Goal: Browse casually: Explore the website without a specific task or goal

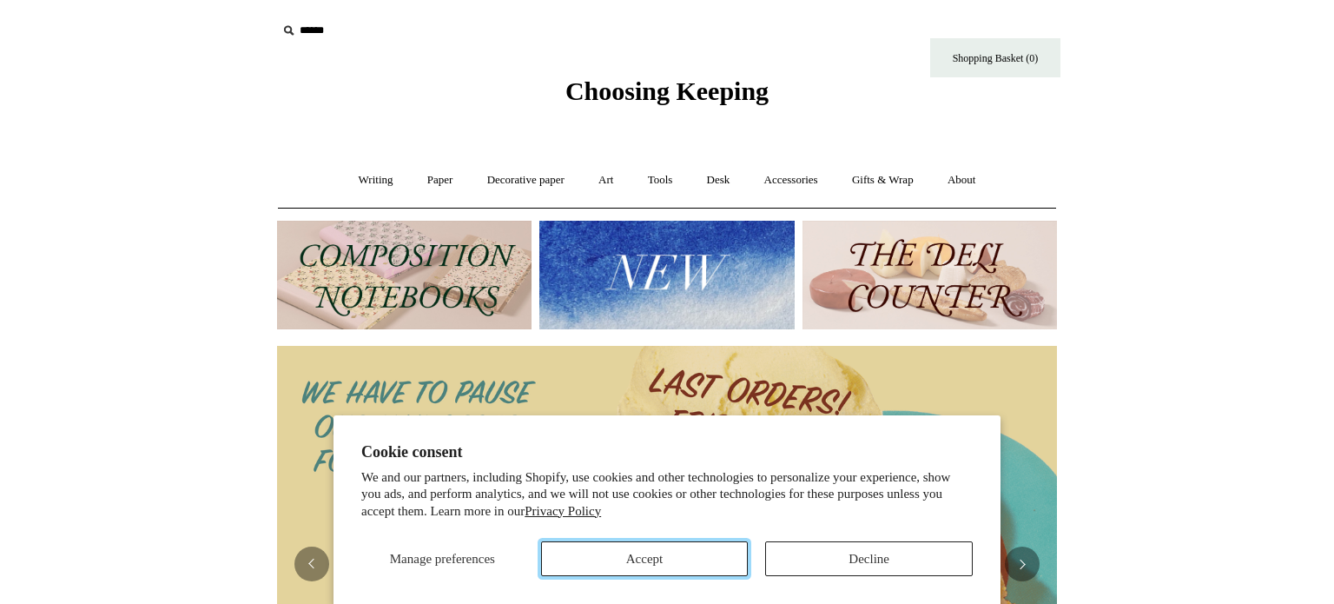
click at [701, 545] on button "Accept" at bounding box center [645, 558] width 208 height 35
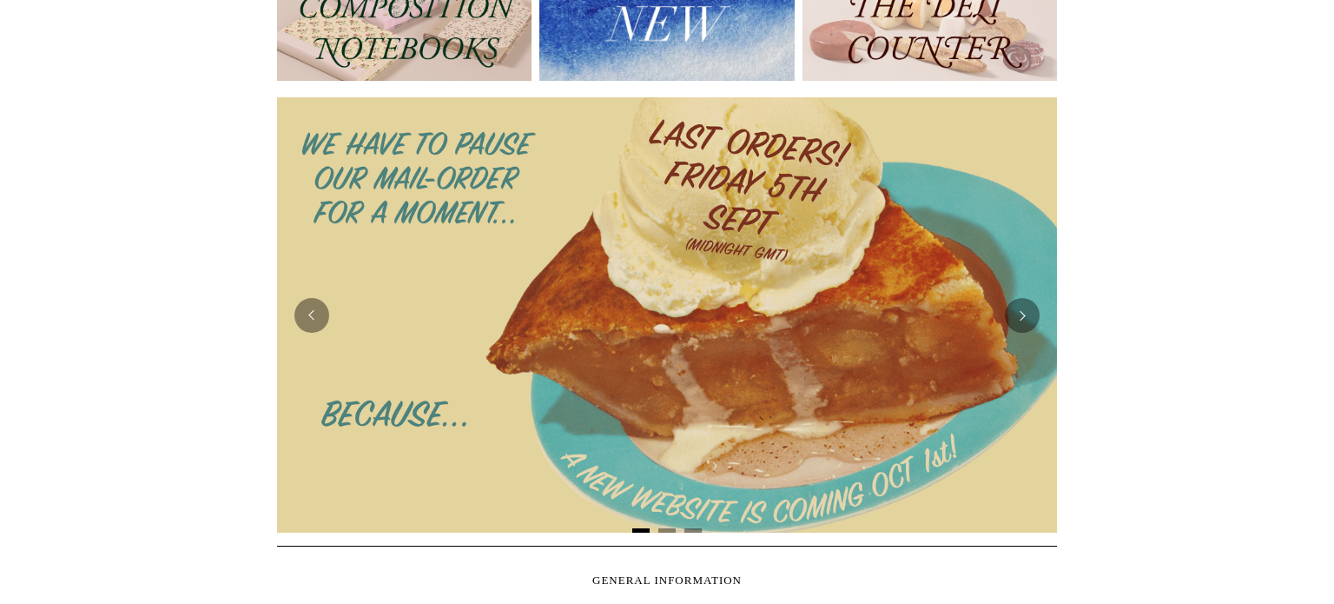
scroll to position [247, 0]
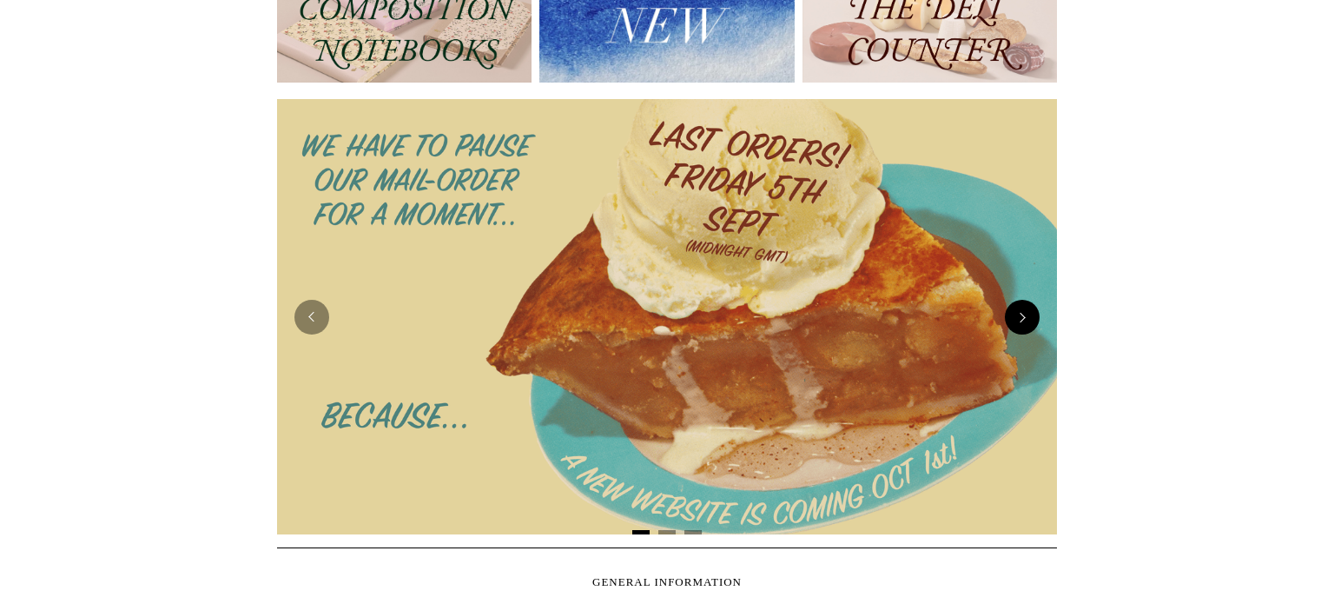
click at [1023, 314] on button "Next" at bounding box center [1022, 317] width 35 height 35
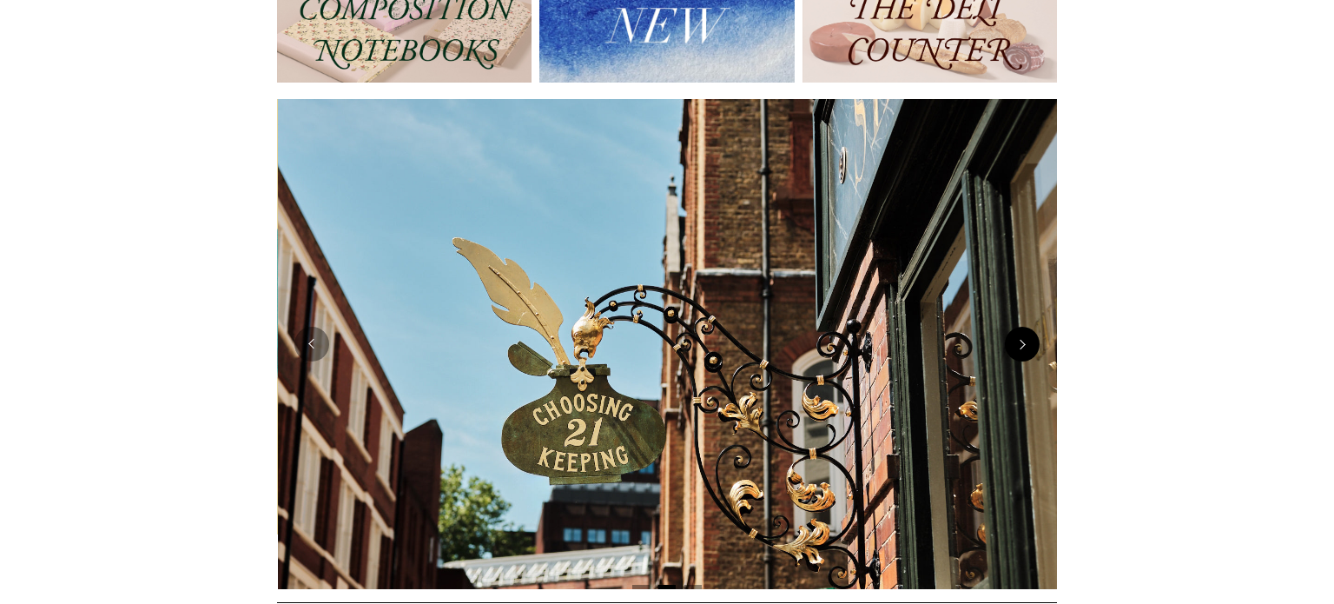
scroll to position [0, 780]
click at [1023, 314] on img at bounding box center [667, 344] width 780 height 490
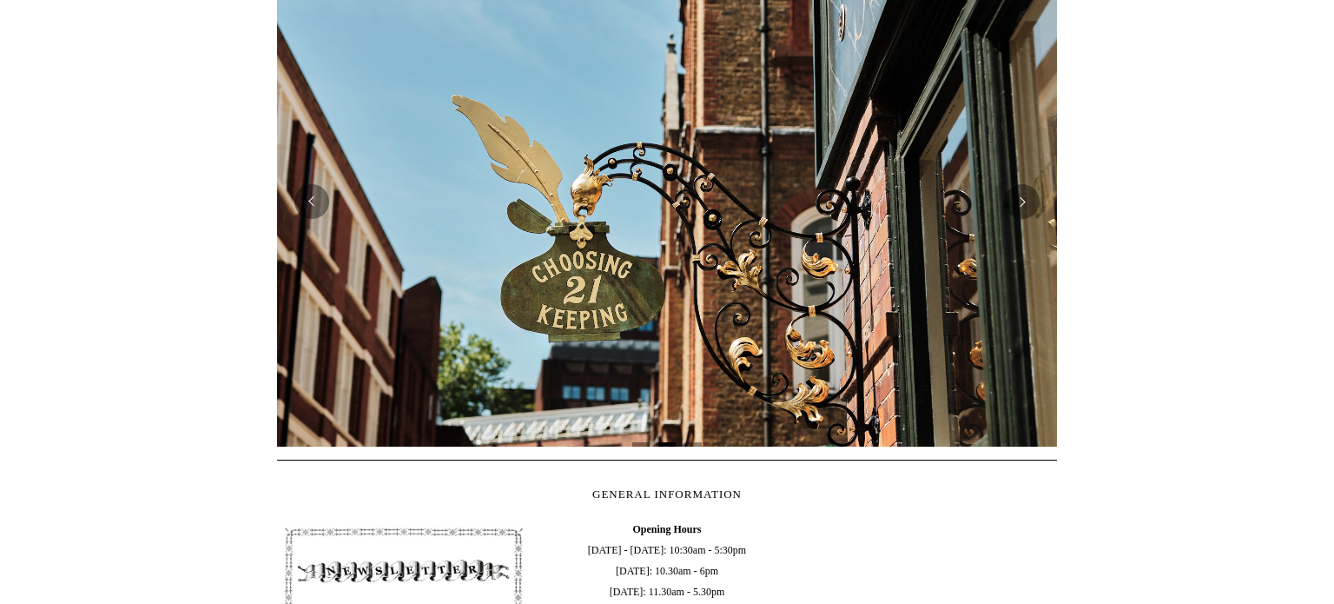
scroll to position [388, 0]
click at [1027, 208] on button "Next" at bounding box center [1022, 202] width 35 height 35
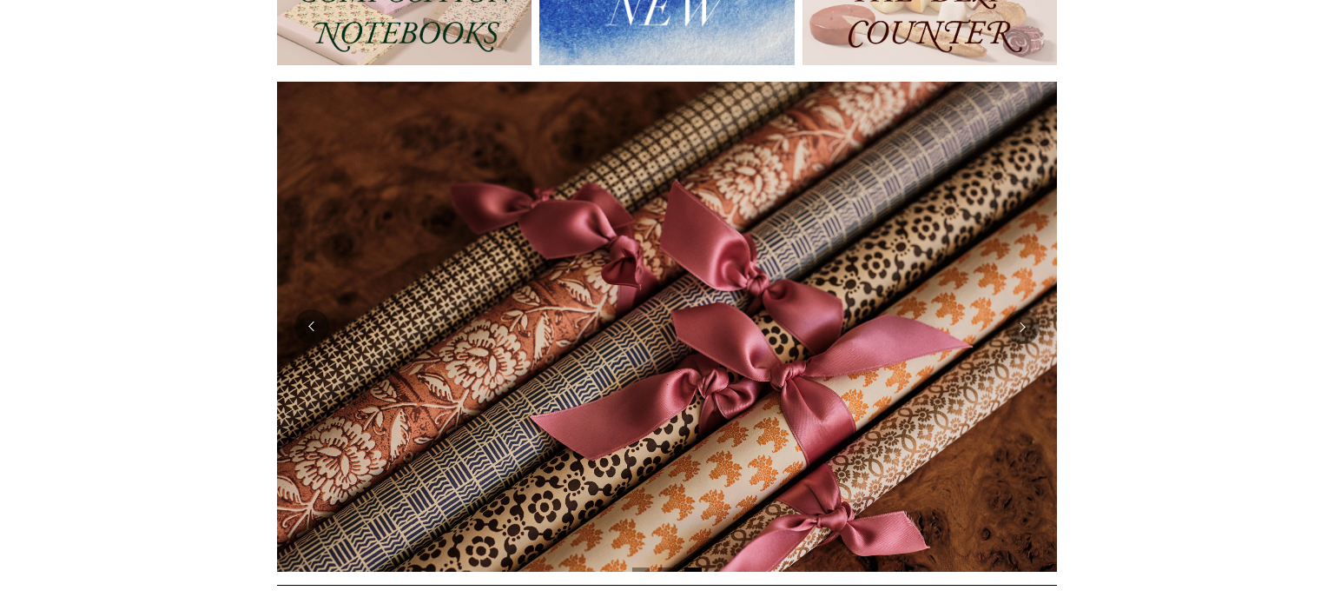
scroll to position [251, 0]
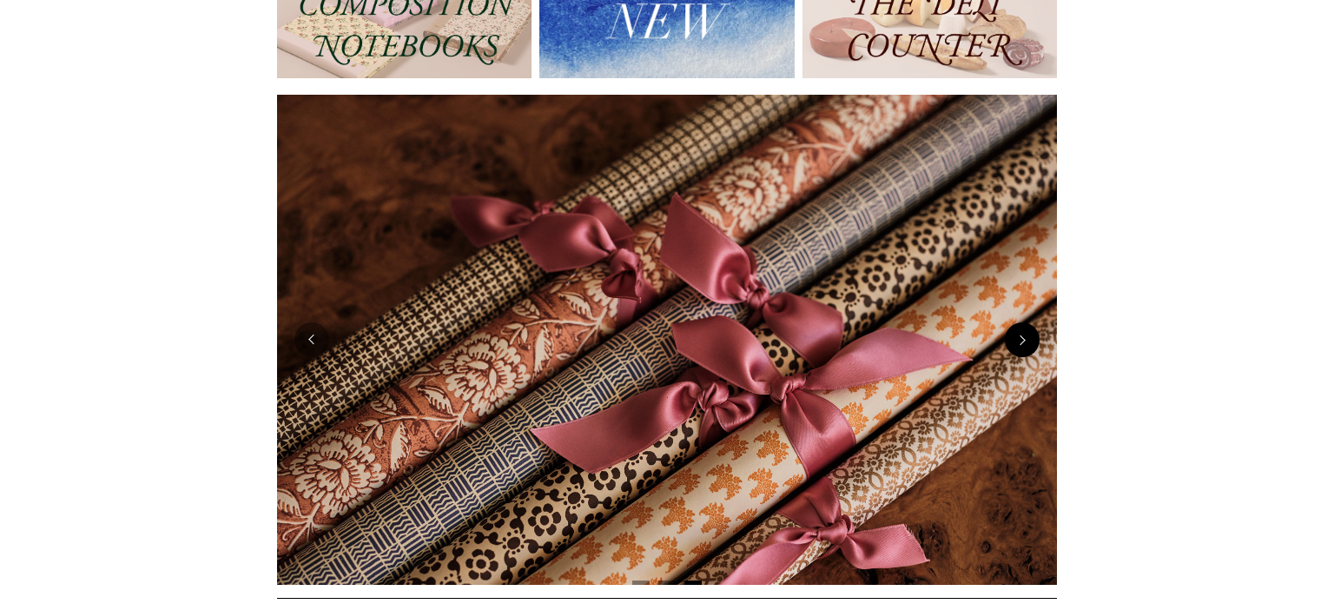
click at [1025, 343] on button "Next" at bounding box center [1022, 339] width 35 height 35
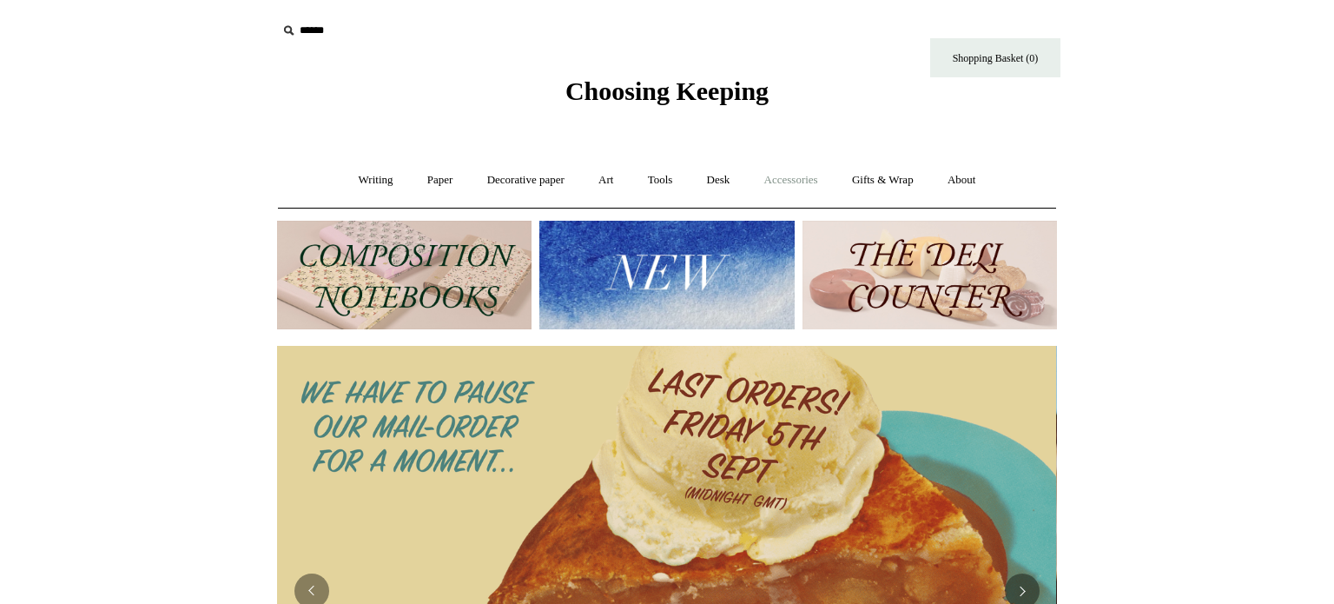
scroll to position [0, 0]
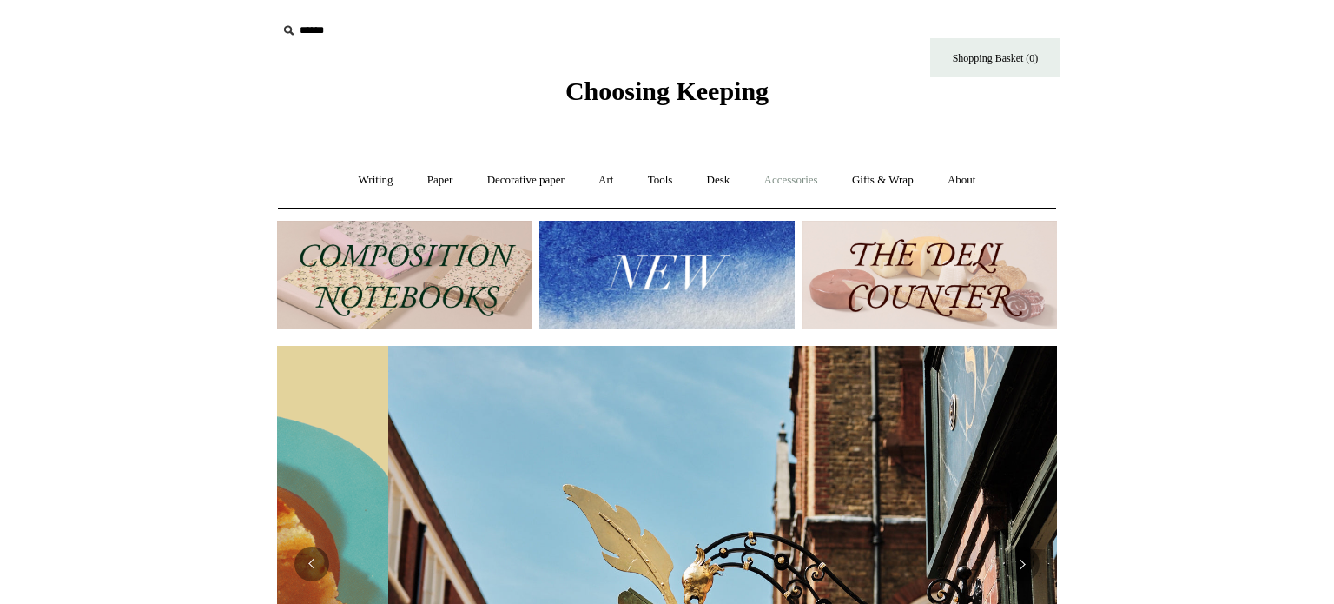
click at [789, 183] on link "Accessories +" at bounding box center [791, 180] width 85 height 46
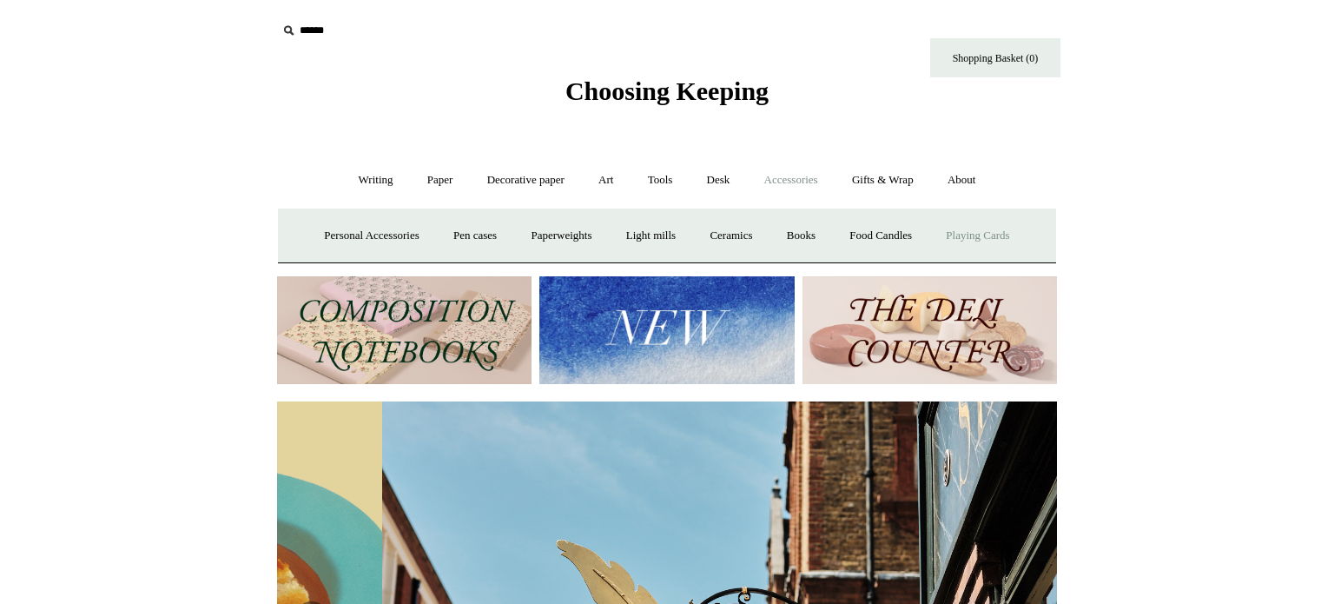
scroll to position [0, 780]
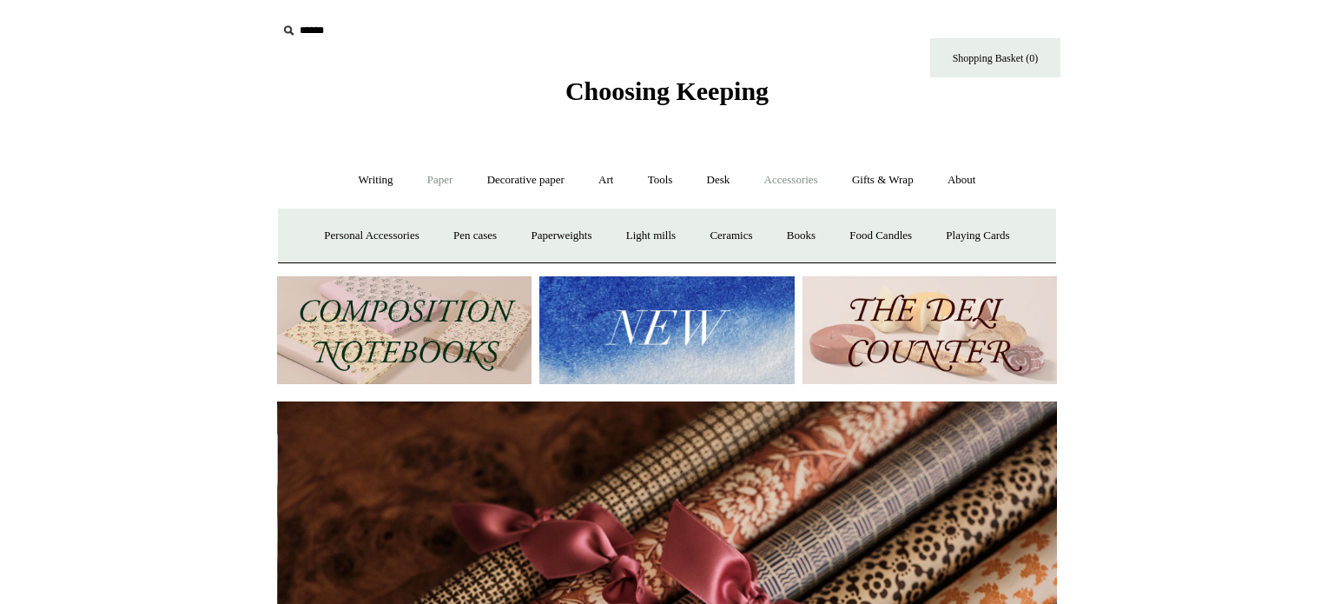
click at [432, 186] on link "Paper +" at bounding box center [440, 180] width 57 height 46
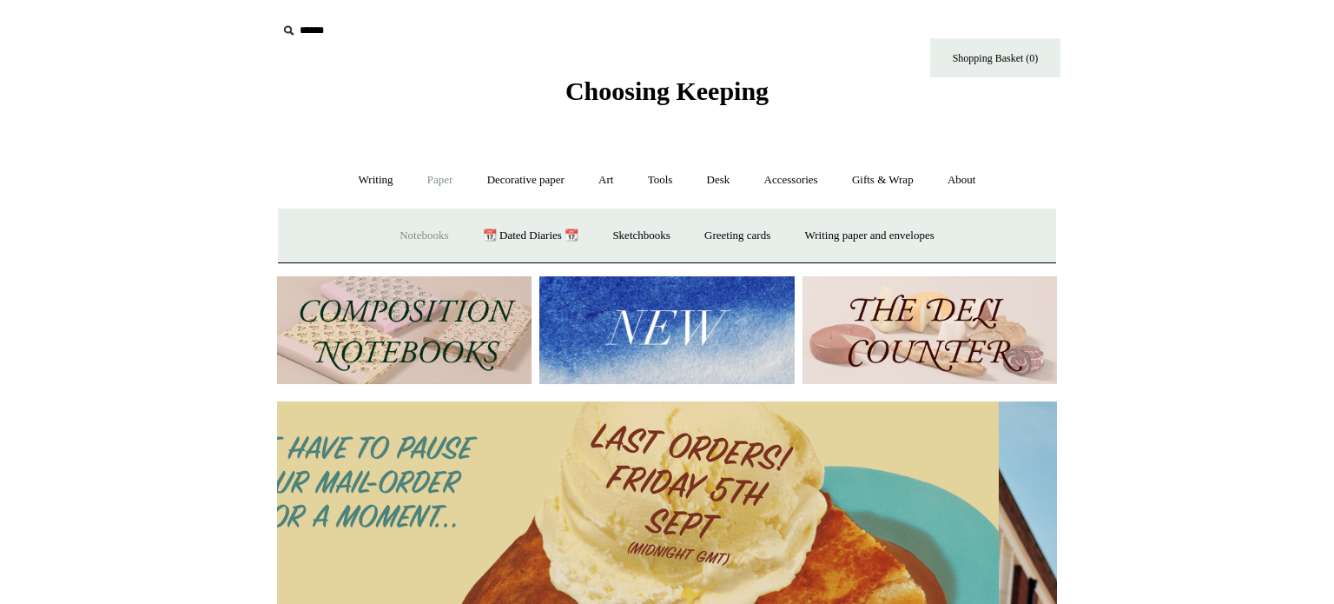
scroll to position [0, 0]
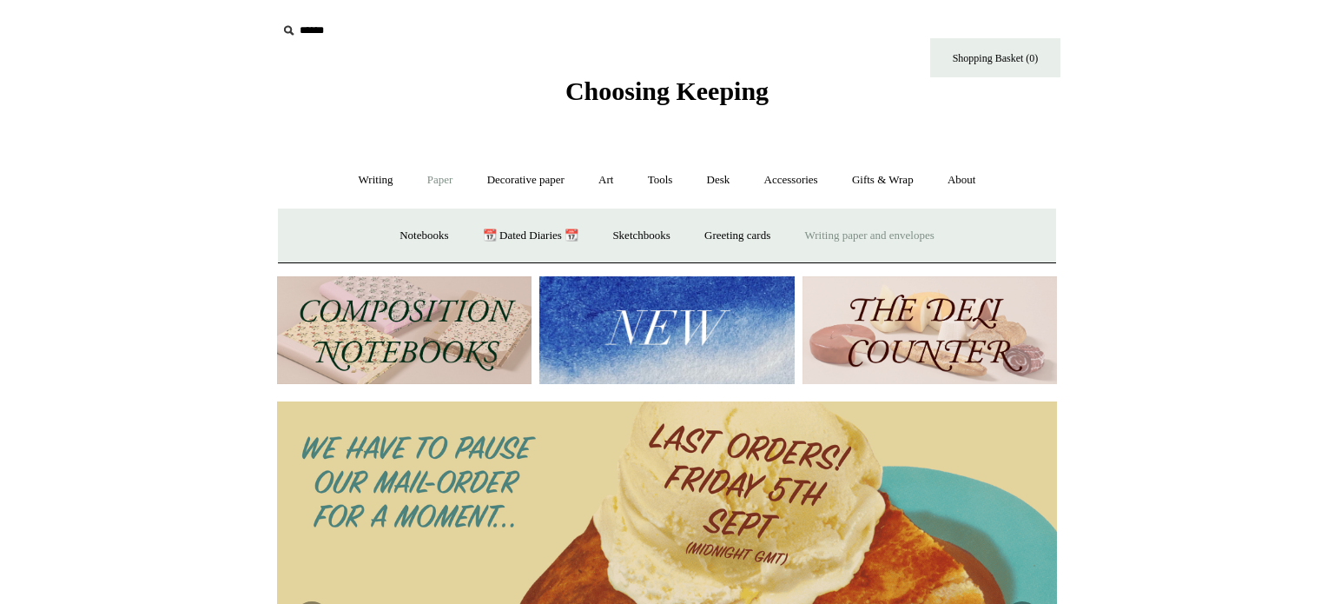
click at [843, 238] on link "Writing paper and envelopes +" at bounding box center [869, 236] width 161 height 46
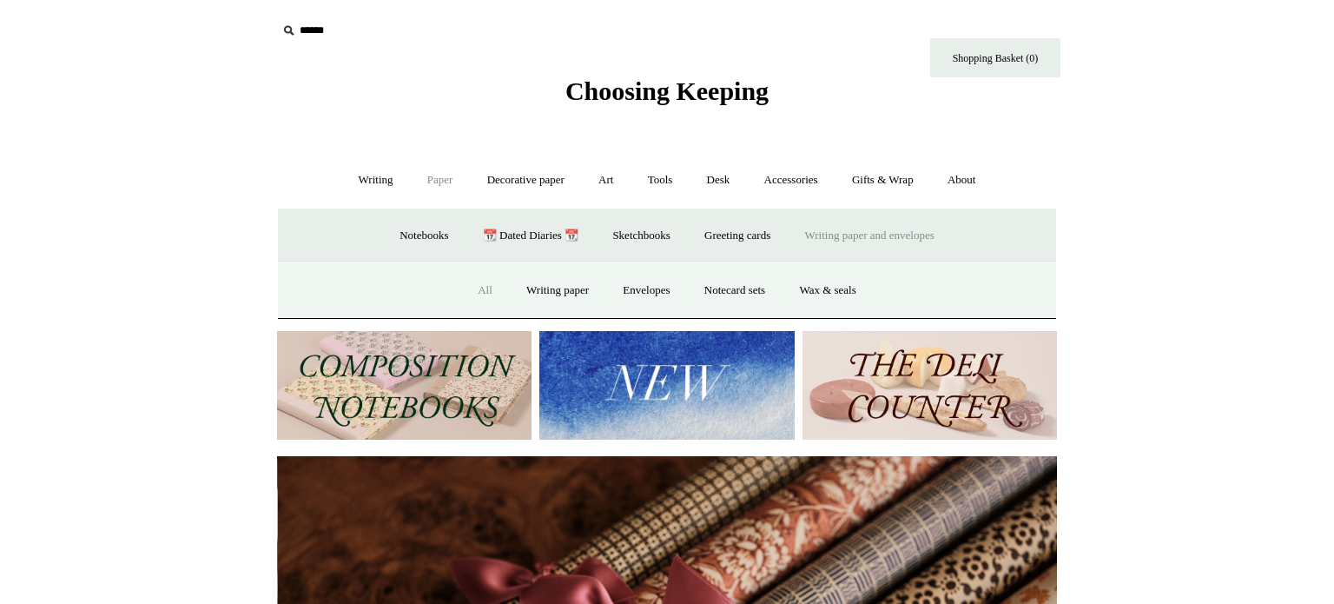
scroll to position [0, 1560]
click at [471, 289] on link "All" at bounding box center [485, 290] width 46 height 46
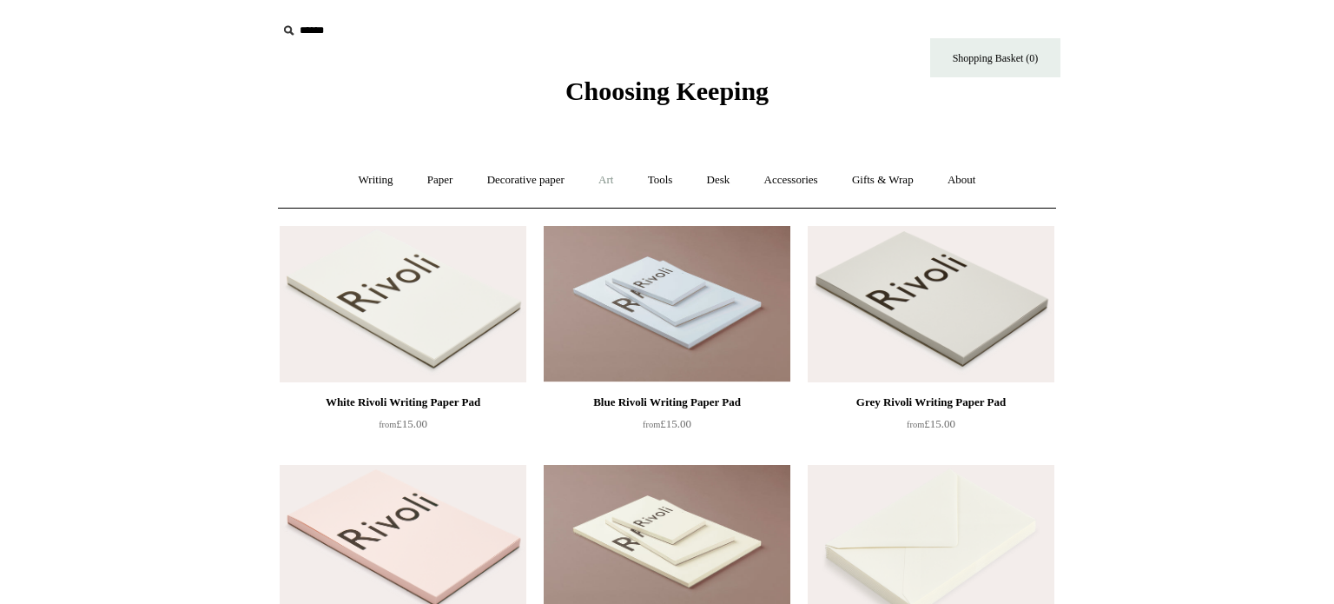
click at [614, 181] on link "Art +" at bounding box center [606, 180] width 46 height 46
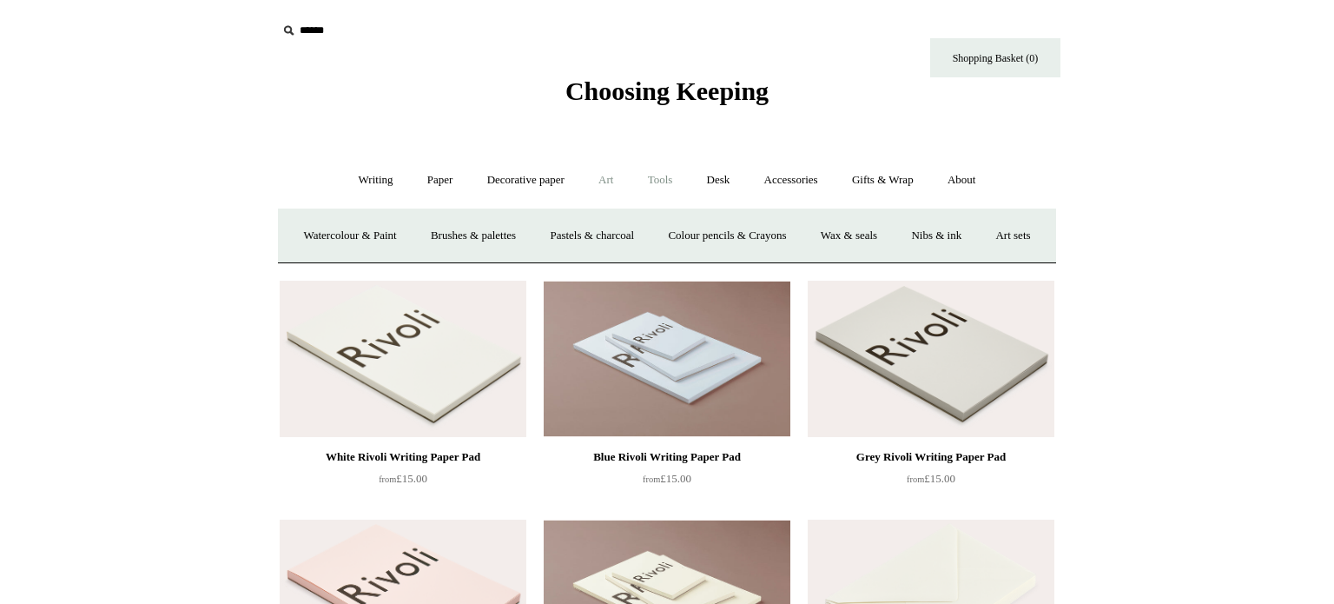
click at [677, 181] on link "Tools +" at bounding box center [660, 180] width 56 height 46
click at [729, 176] on link "Desk +" at bounding box center [718, 180] width 55 height 46
click at [802, 176] on link "Accessories +" at bounding box center [791, 180] width 85 height 46
click at [668, 231] on link "Light mills" at bounding box center [651, 236] width 81 height 46
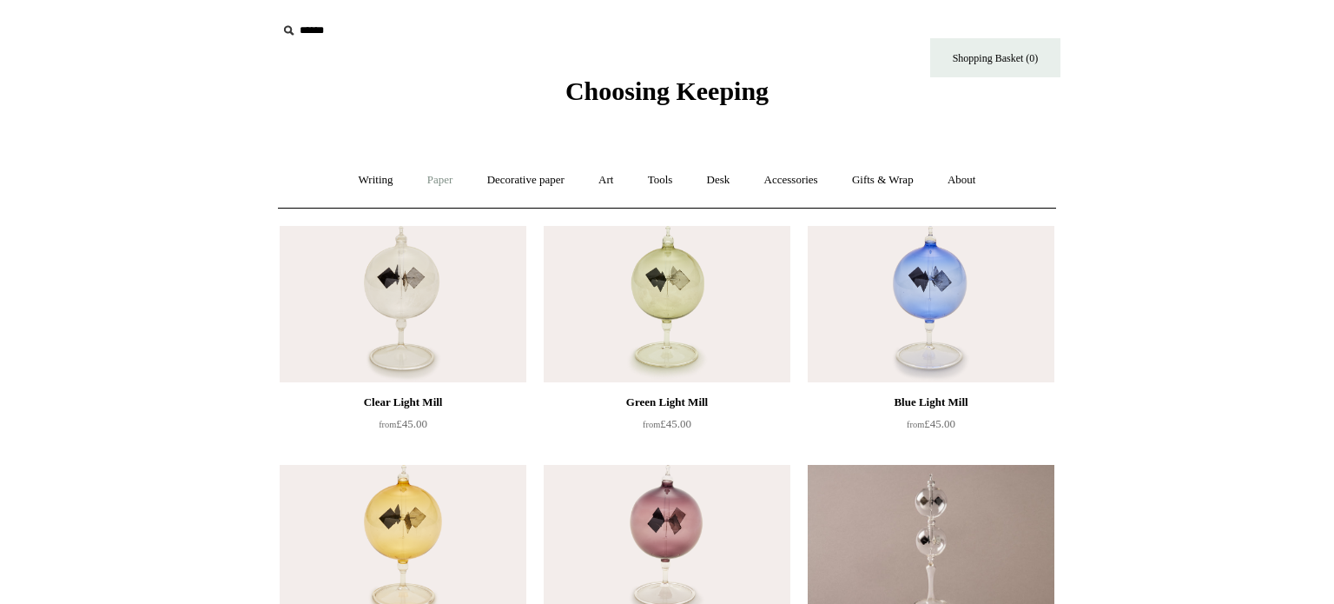
click at [418, 180] on link "Paper +" at bounding box center [440, 180] width 57 height 46
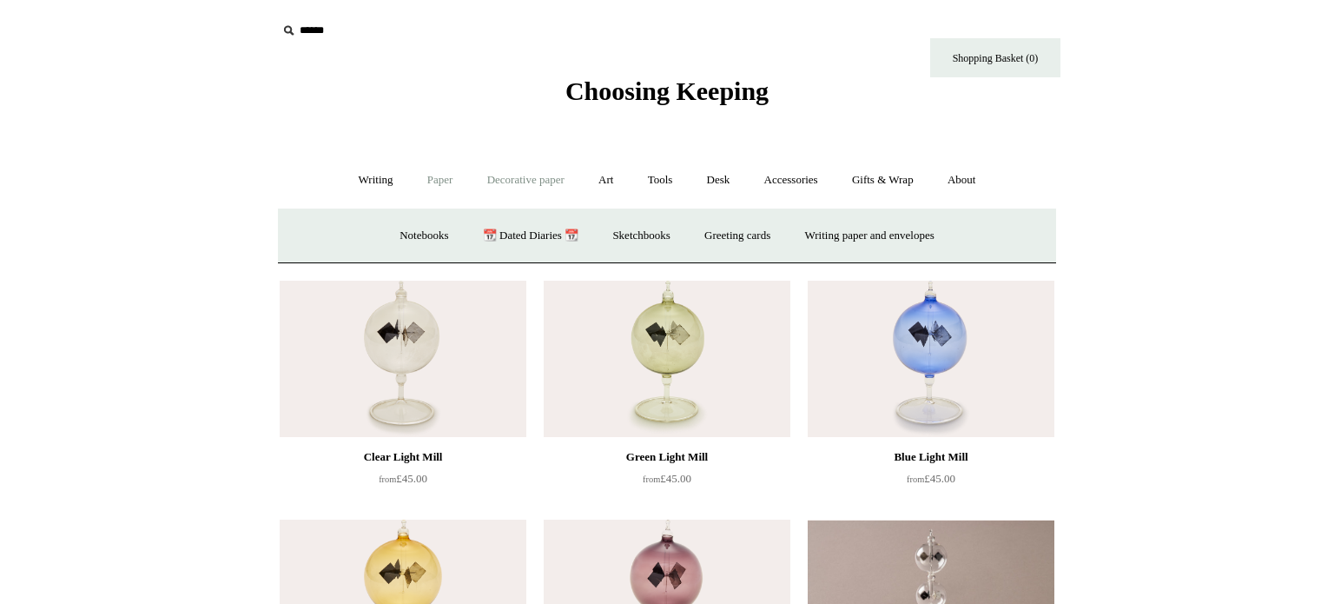
click at [520, 189] on link "Decorative paper +" at bounding box center [526, 180] width 109 height 46
click at [813, 182] on link "Accessories +" at bounding box center [791, 180] width 85 height 46
click at [805, 234] on link "Books" at bounding box center [801, 236] width 60 height 46
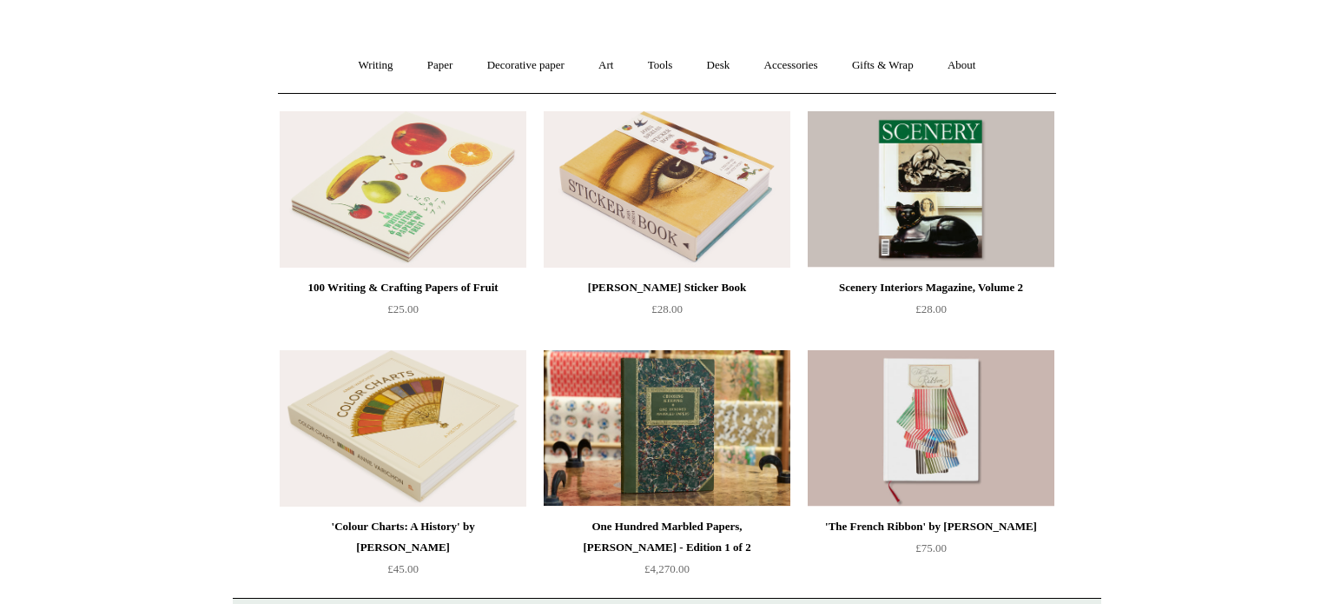
scroll to position [113, 0]
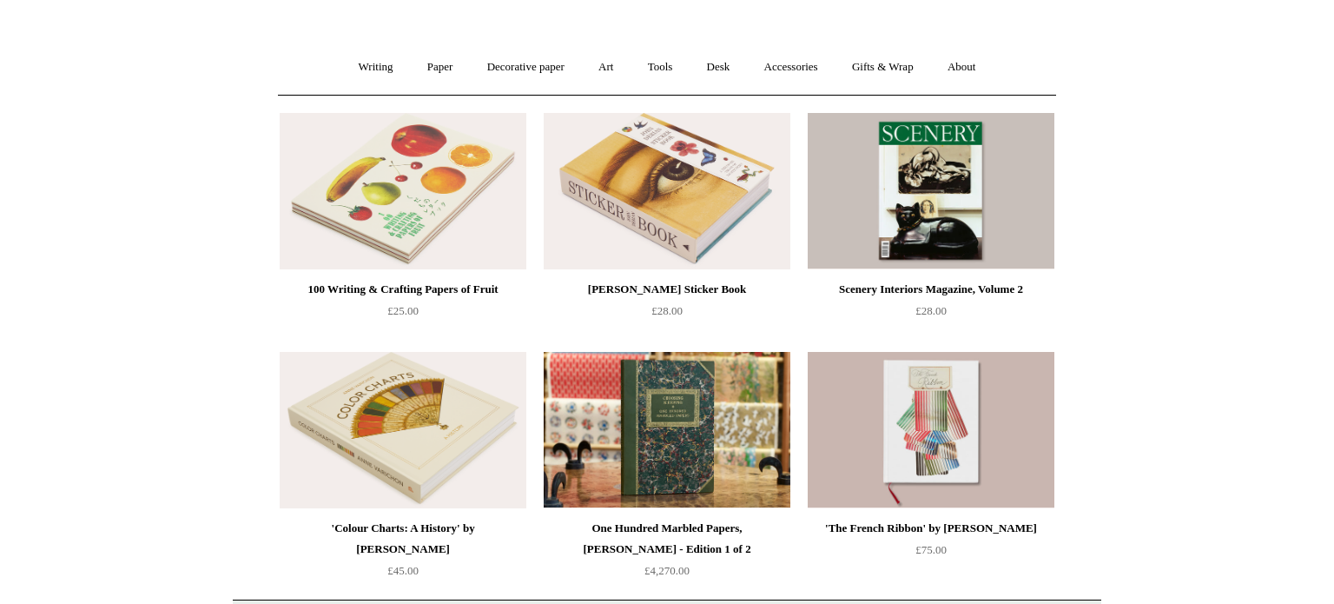
click at [439, 181] on img at bounding box center [403, 191] width 247 height 156
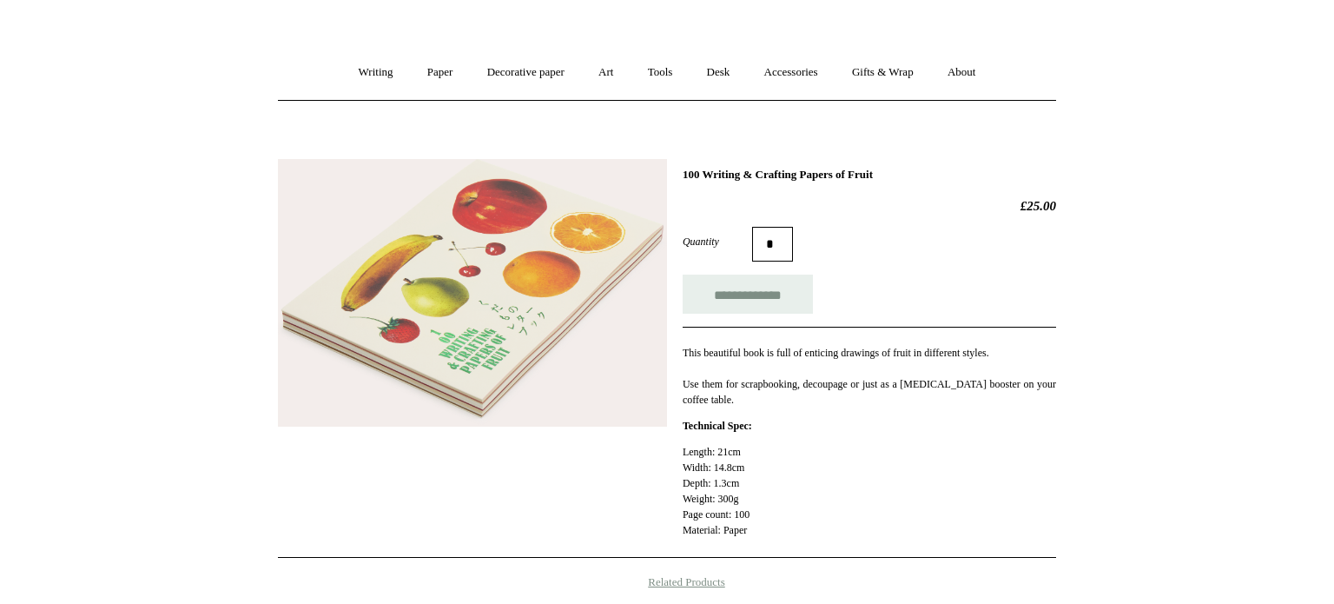
scroll to position [109, 0]
click at [499, 288] on img at bounding box center [472, 292] width 389 height 268
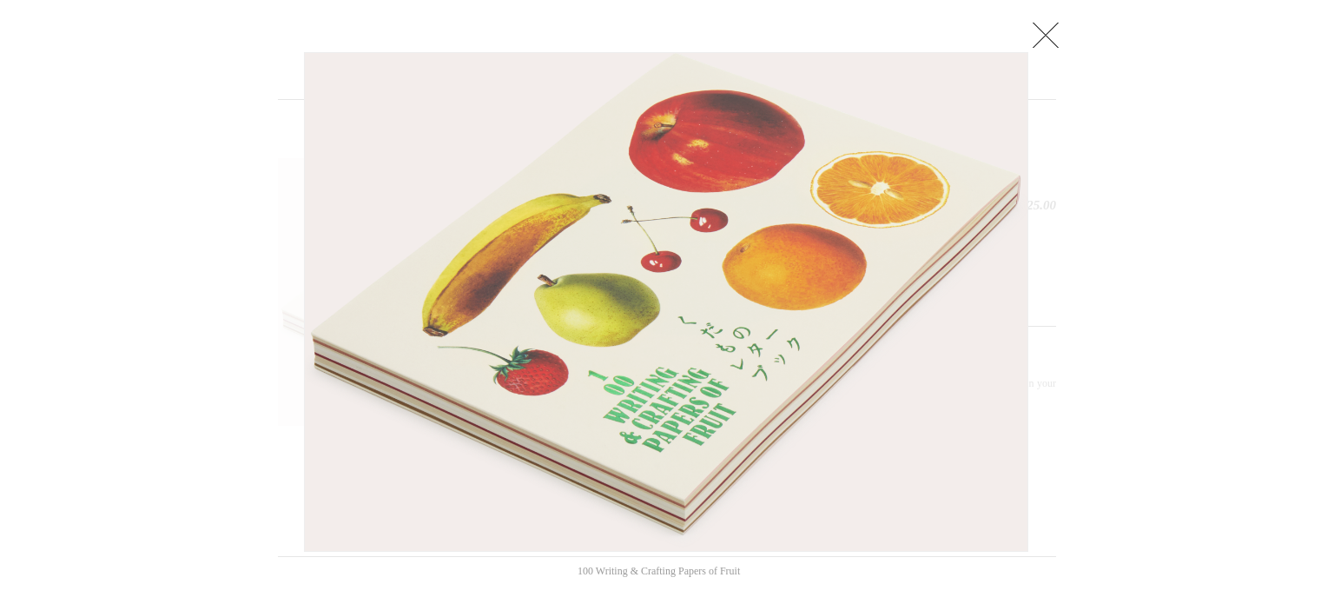
click at [1060, 26] on link at bounding box center [1045, 34] width 35 height 35
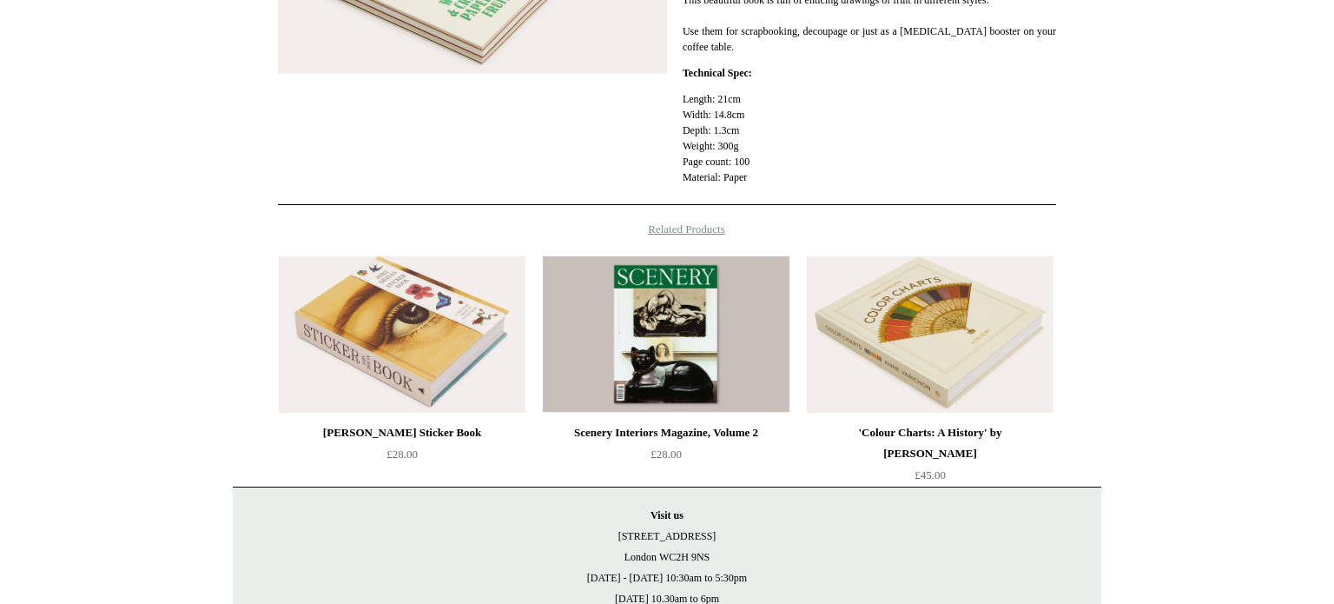
scroll to position [461, 0]
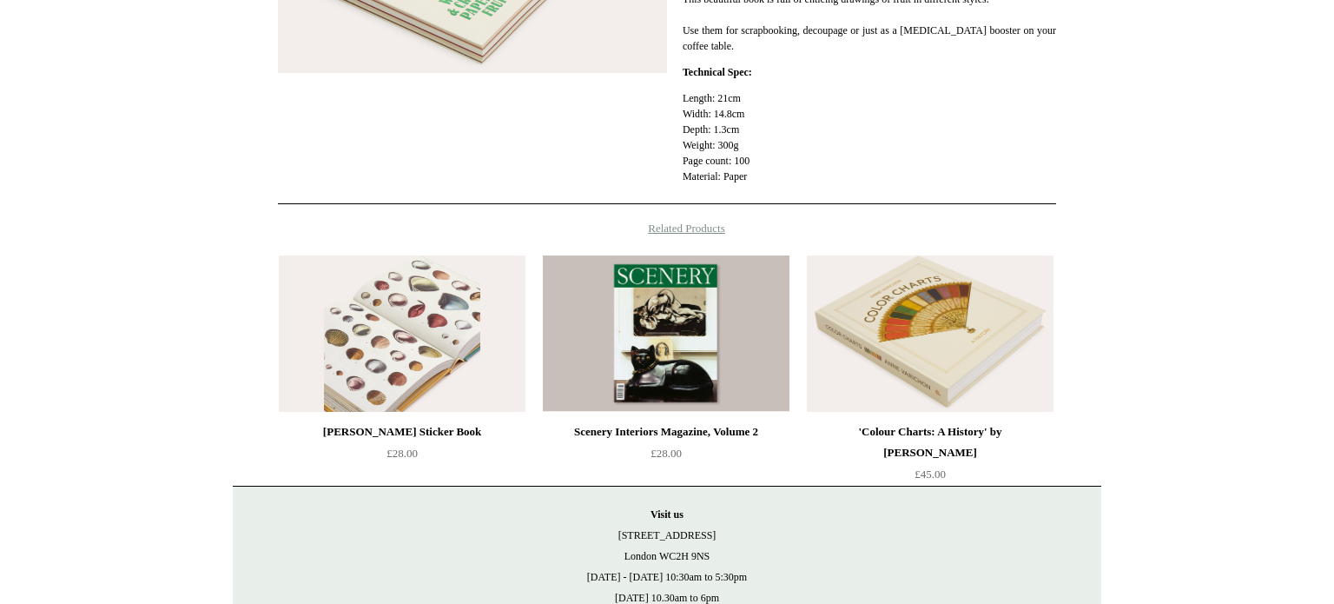
click at [466, 359] on img at bounding box center [402, 333] width 247 height 156
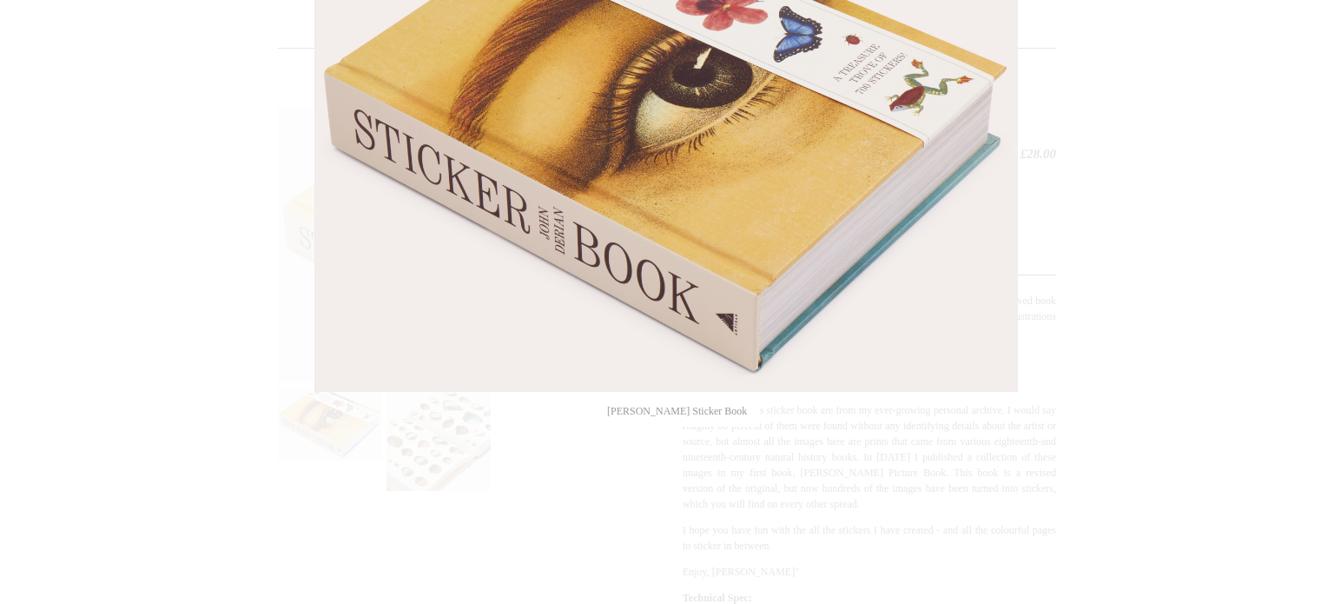
scroll to position [162, 0]
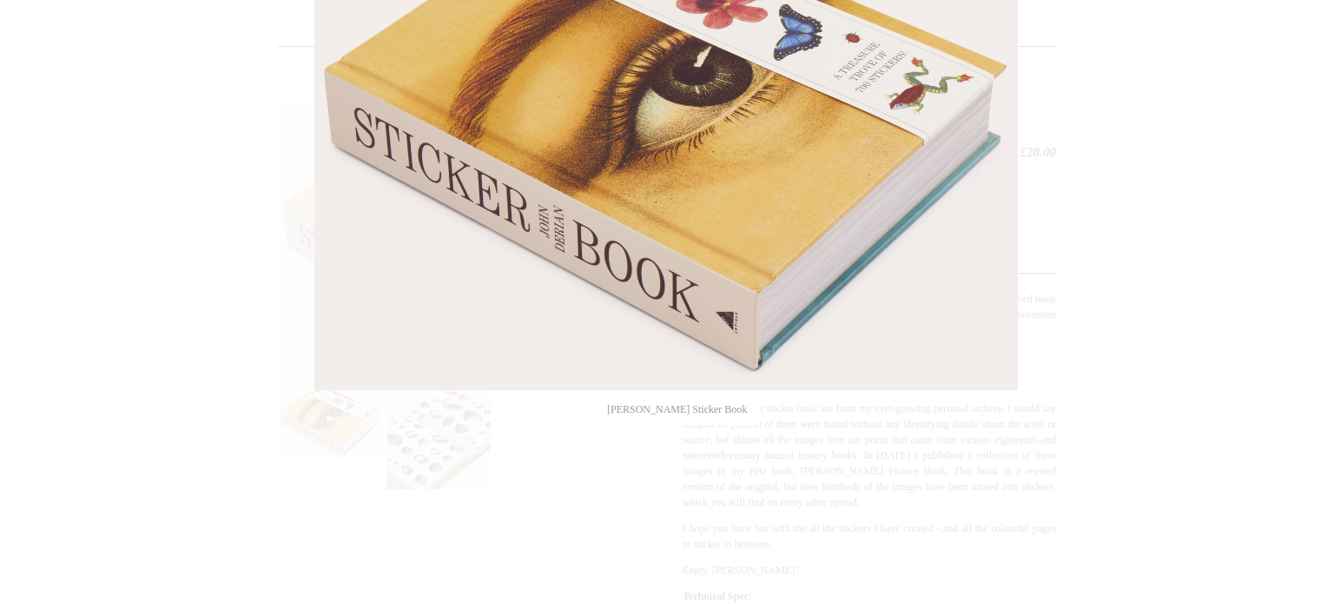
click at [426, 449] on div at bounding box center [667, 551] width 1334 height 1426
